Goal: Information Seeking & Learning: Learn about a topic

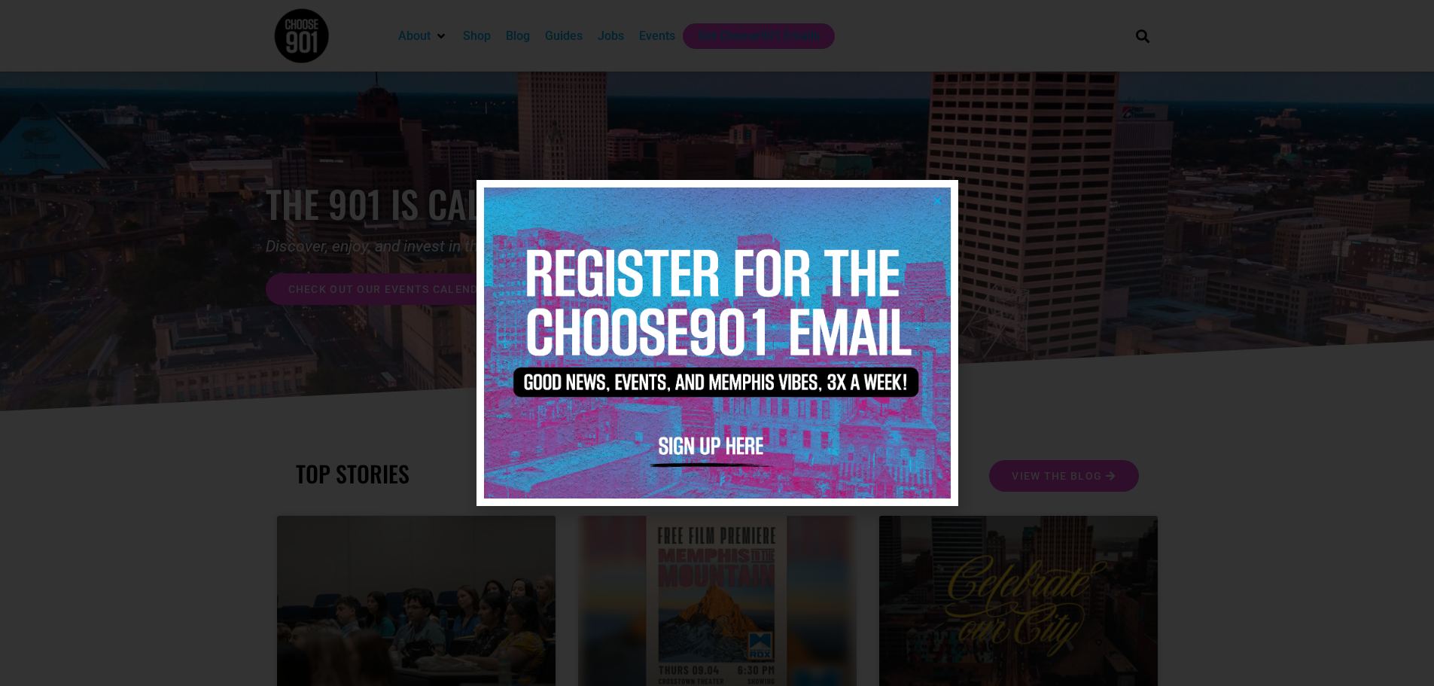
click at [936, 198] on icon "Close" at bounding box center [937, 200] width 11 height 11
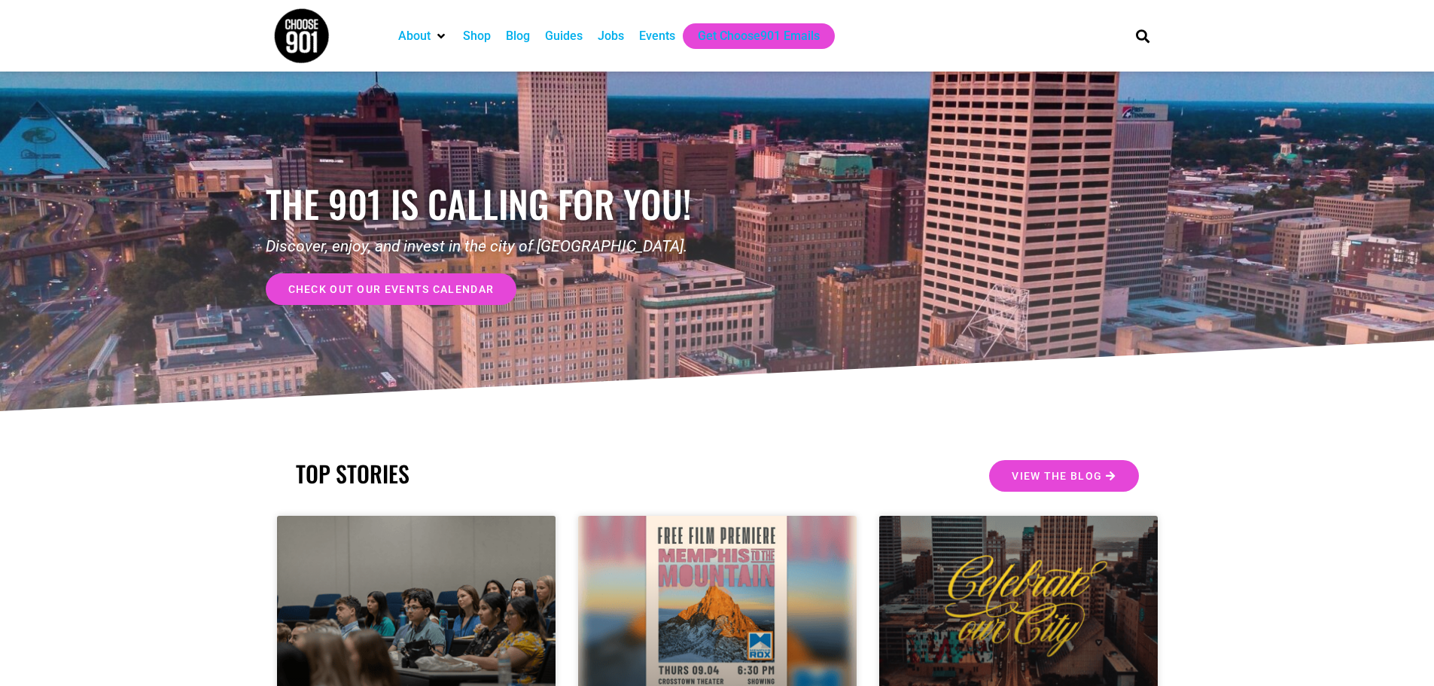
click at [616, 38] on div "Jobs" at bounding box center [611, 36] width 26 height 18
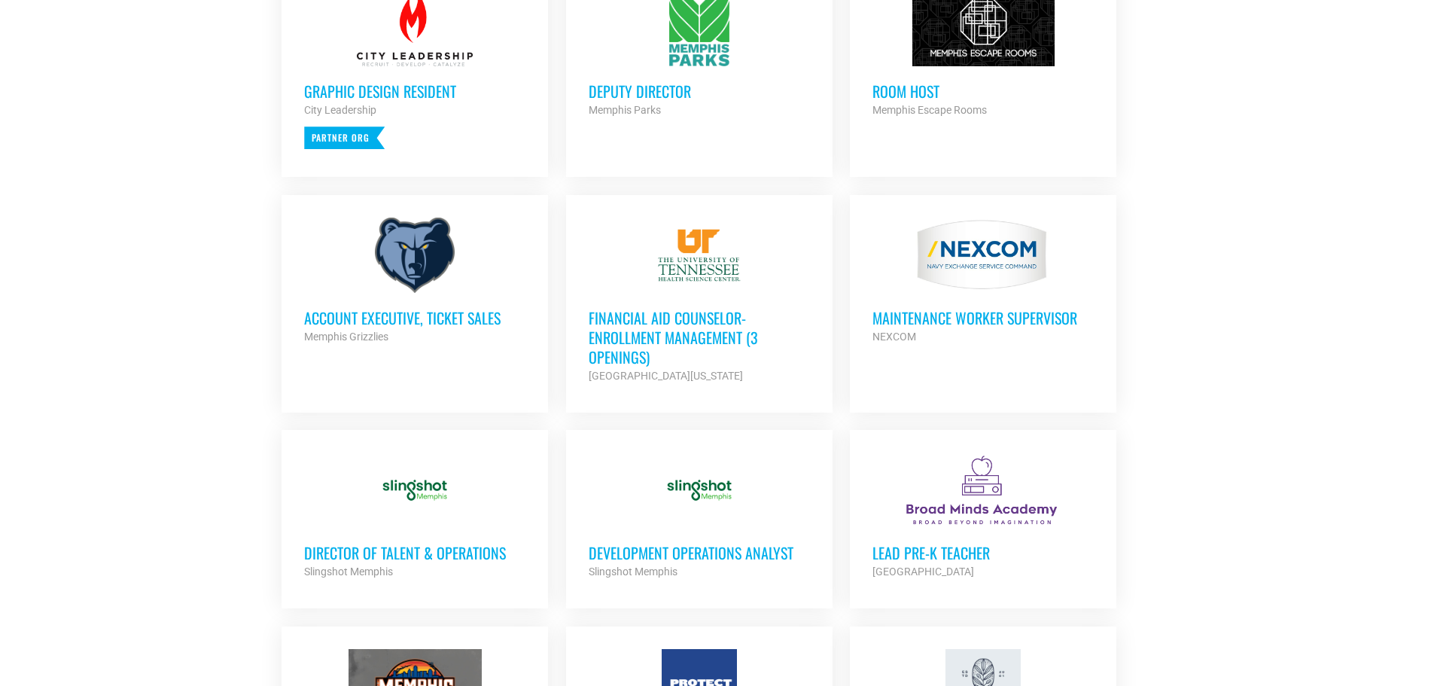
scroll to position [753, 0]
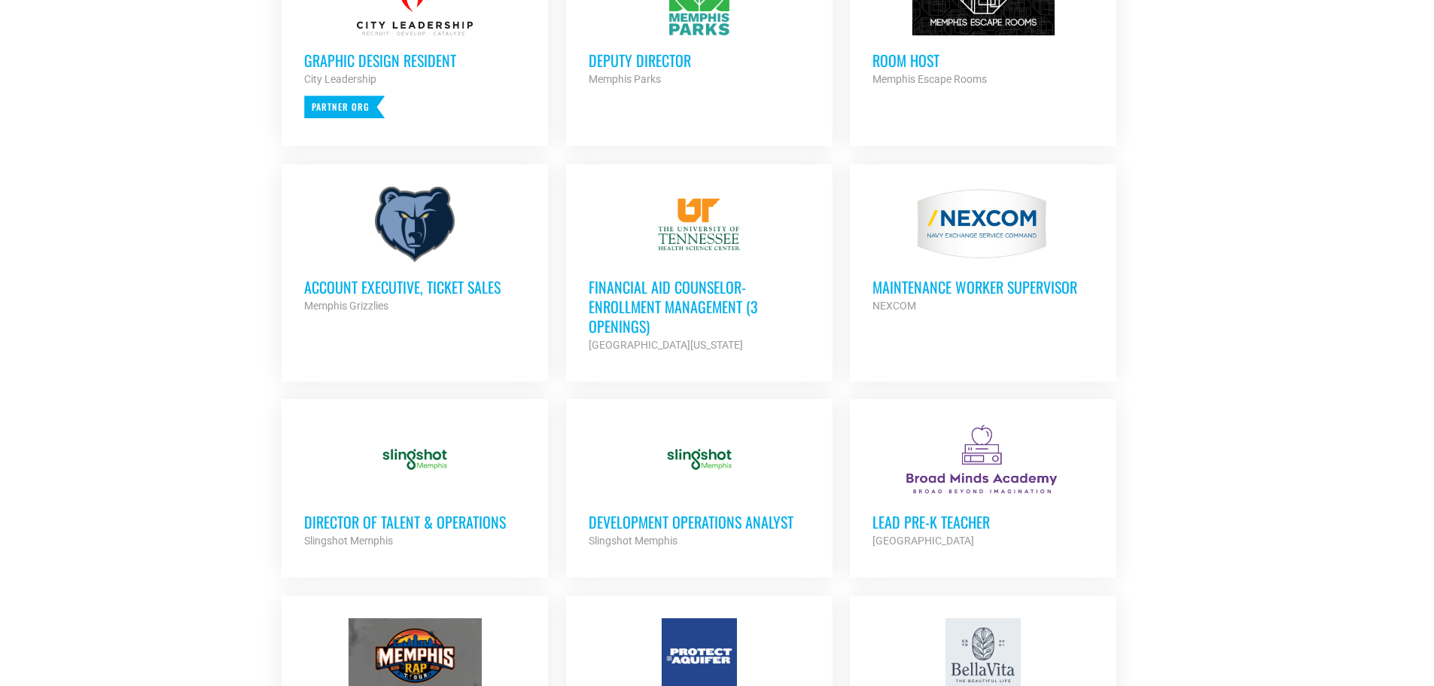
click at [482, 521] on h3 "Director of Talent & Operations" at bounding box center [414, 522] width 221 height 20
